Goal: Information Seeking & Learning: Learn about a topic

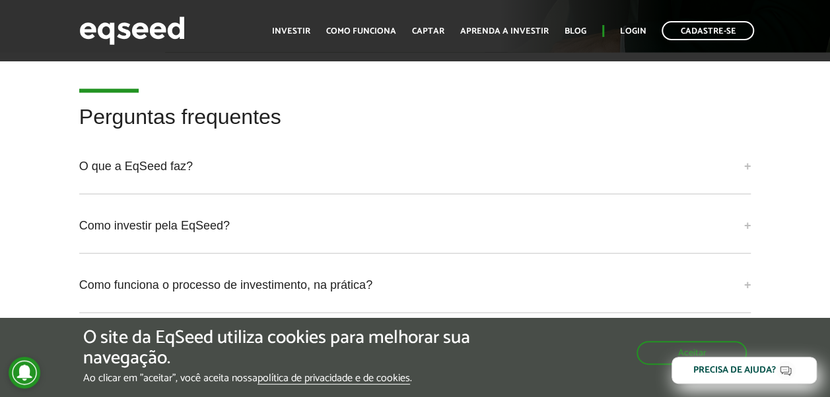
scroll to position [3783, 0]
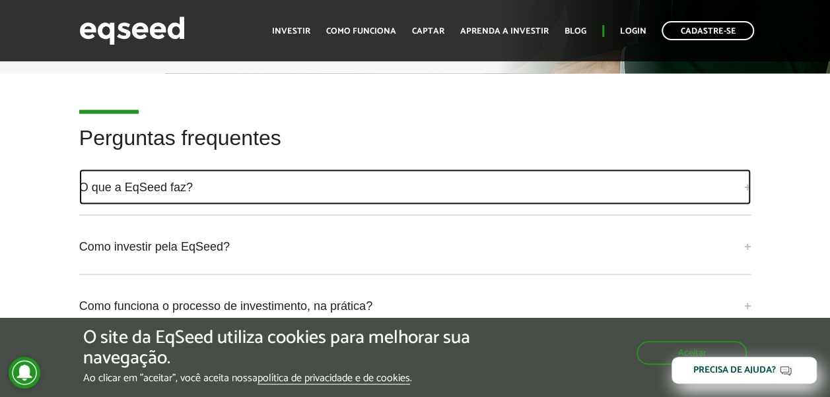
click at [747, 170] on link "O que a EqSeed faz?" at bounding box center [415, 188] width 672 height 36
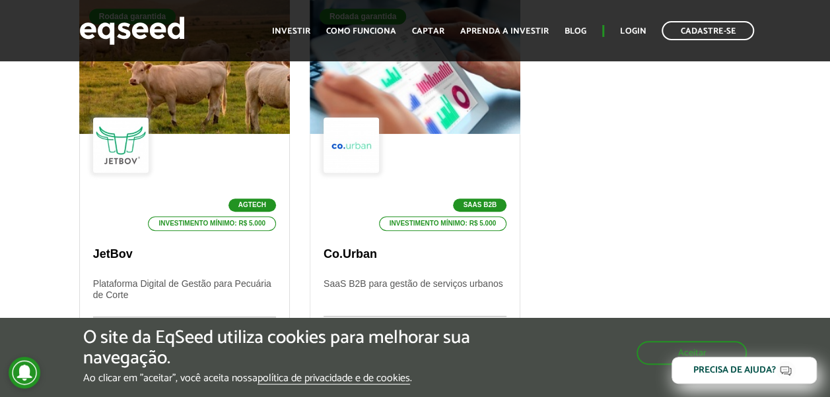
scroll to position [500, 0]
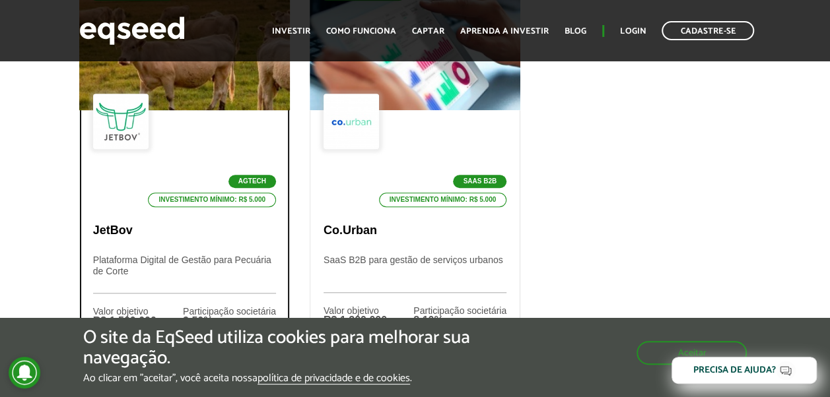
click at [181, 178] on li "Agtech" at bounding box center [208, 181] width 135 height 13
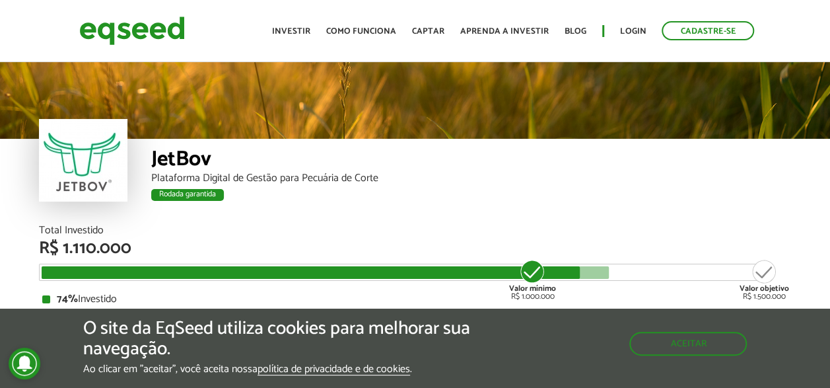
scroll to position [1537, 0]
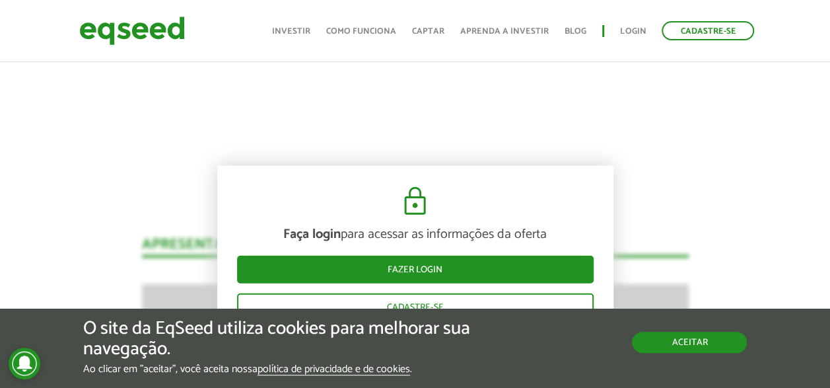
click at [711, 346] on button "Aceitar" at bounding box center [689, 341] width 115 height 21
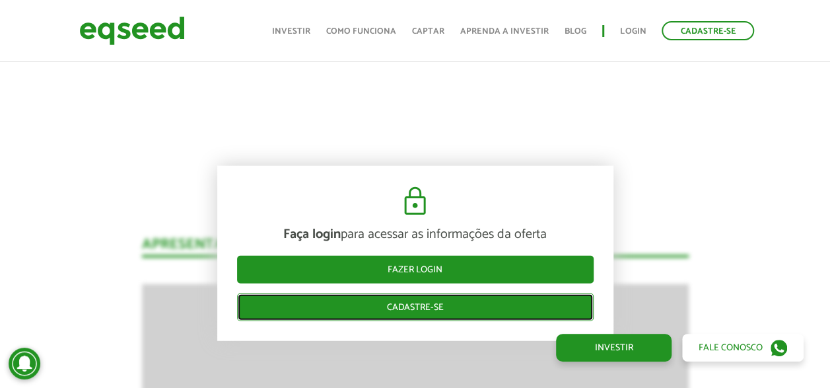
click at [433, 304] on link "Cadastre-se" at bounding box center [415, 307] width 357 height 28
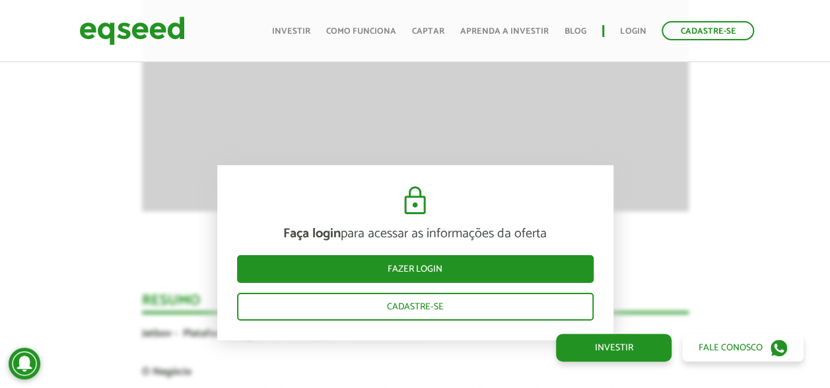
scroll to position [1537, 0]
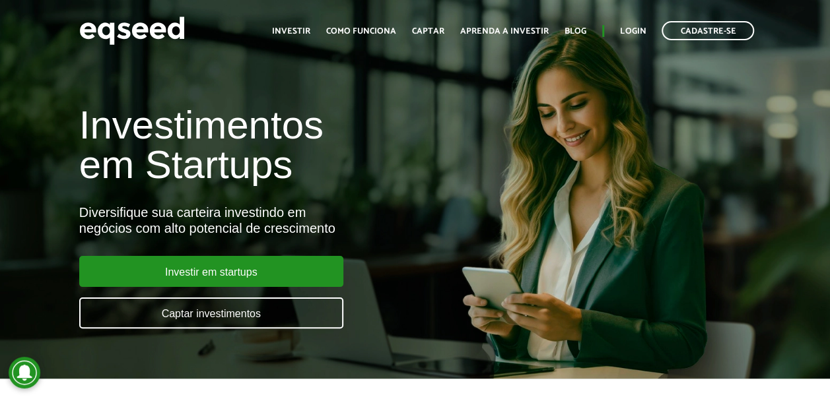
scroll to position [500, 0]
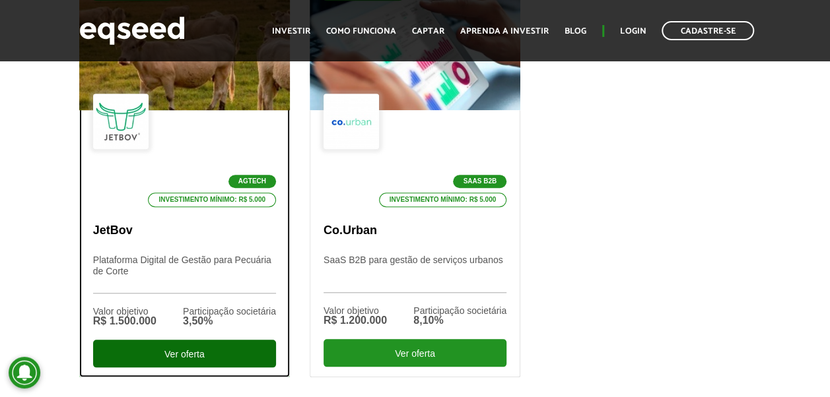
click at [201, 351] on div "Ver oferta" at bounding box center [184, 354] width 183 height 28
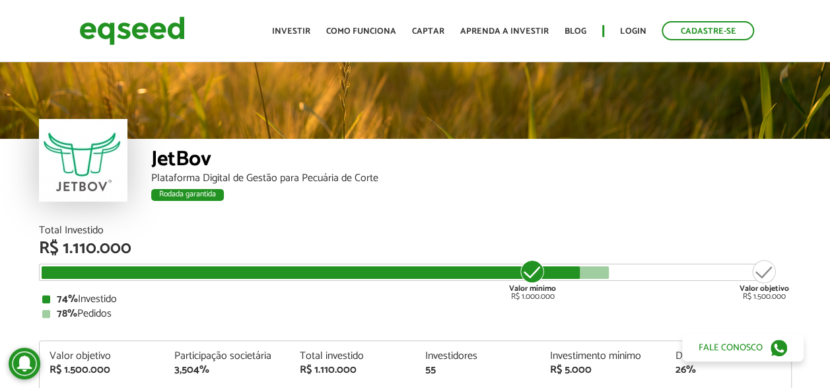
scroll to position [1537, 0]
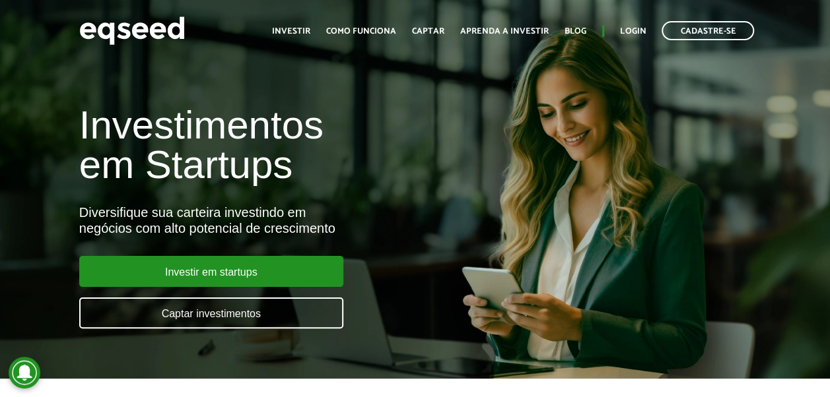
scroll to position [500, 0]
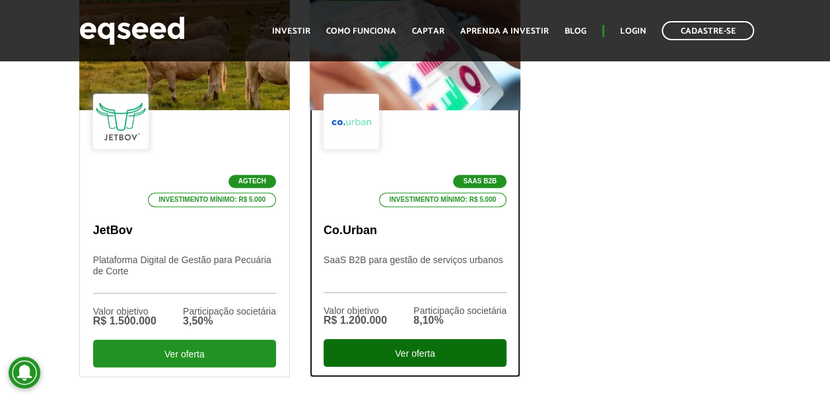
click at [396, 349] on div "Ver oferta" at bounding box center [415, 353] width 183 height 28
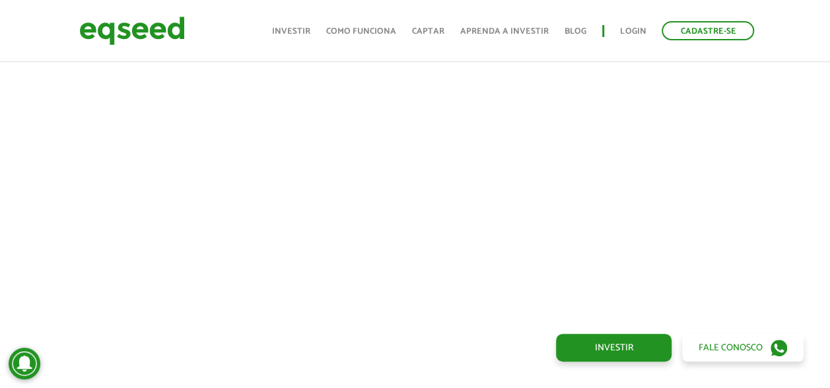
scroll to position [728, 0]
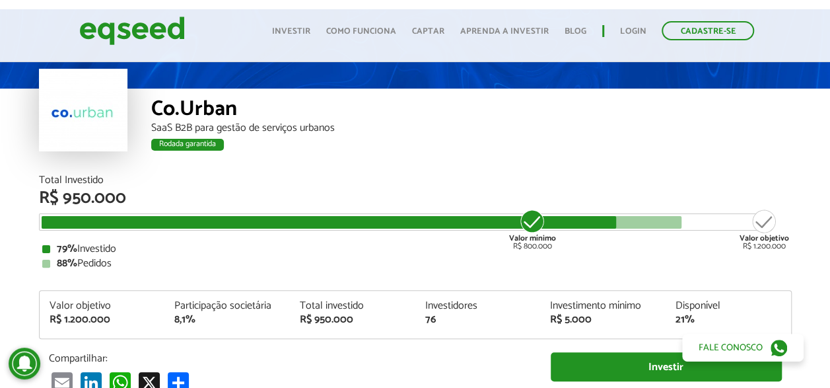
scroll to position [0, 0]
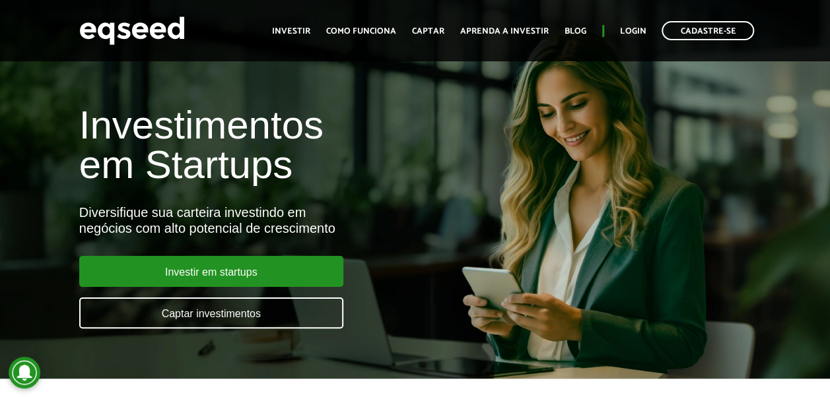
scroll to position [500, 0]
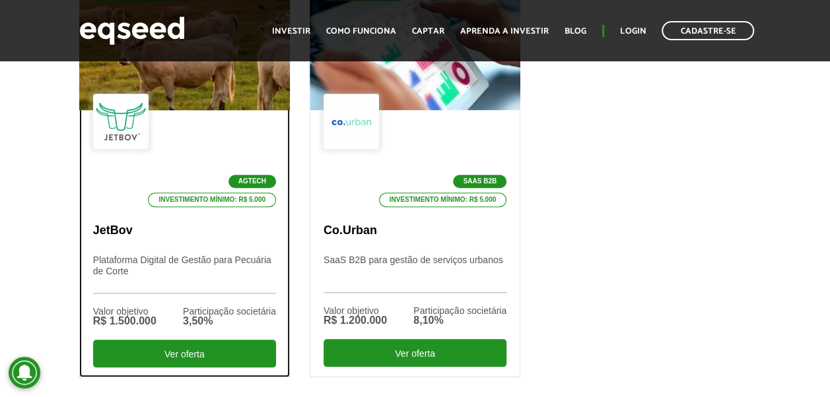
click at [206, 128] on div "Agtech Investimento mínimo: R$ 5.000" at bounding box center [184, 151] width 183 height 114
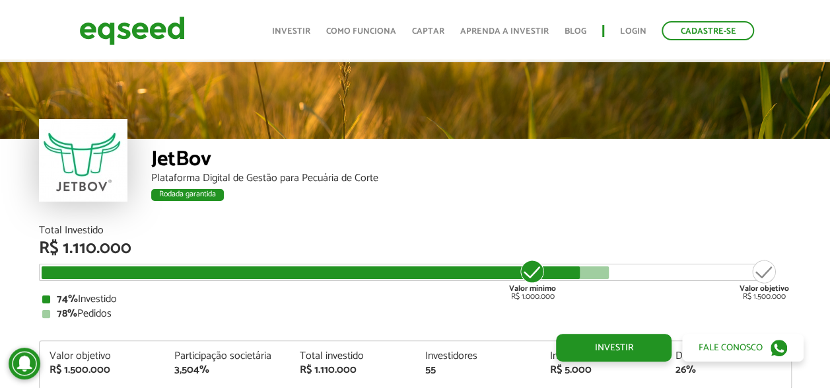
scroll to position [1537, 0]
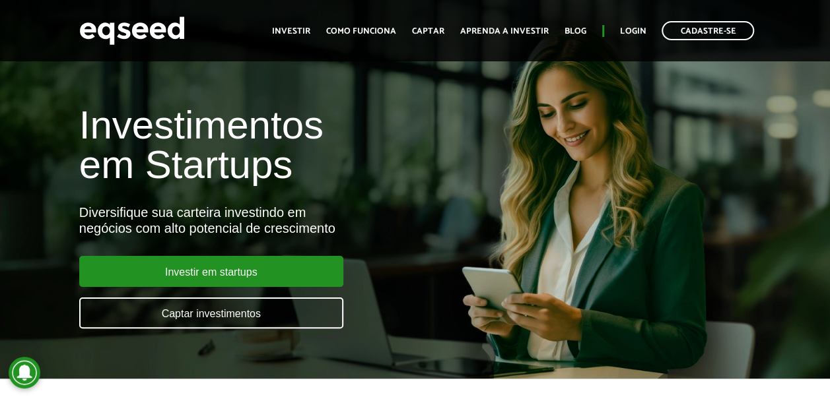
scroll to position [500, 0]
